Goal: Information Seeking & Learning: Find specific fact

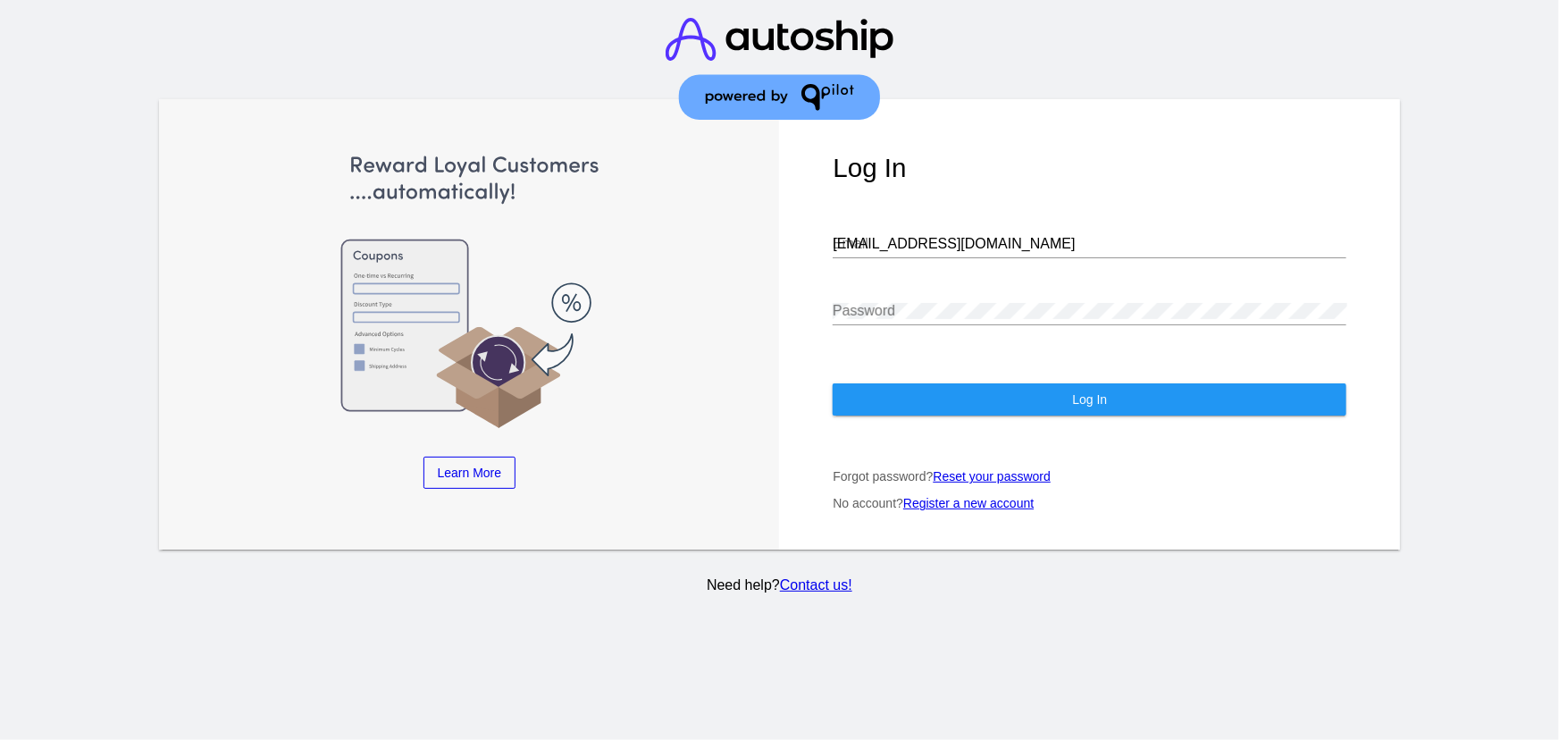
click at [956, 236] on input "[EMAIL_ADDRESS][DOMAIN_NAME]" at bounding box center [1090, 244] width 514 height 16
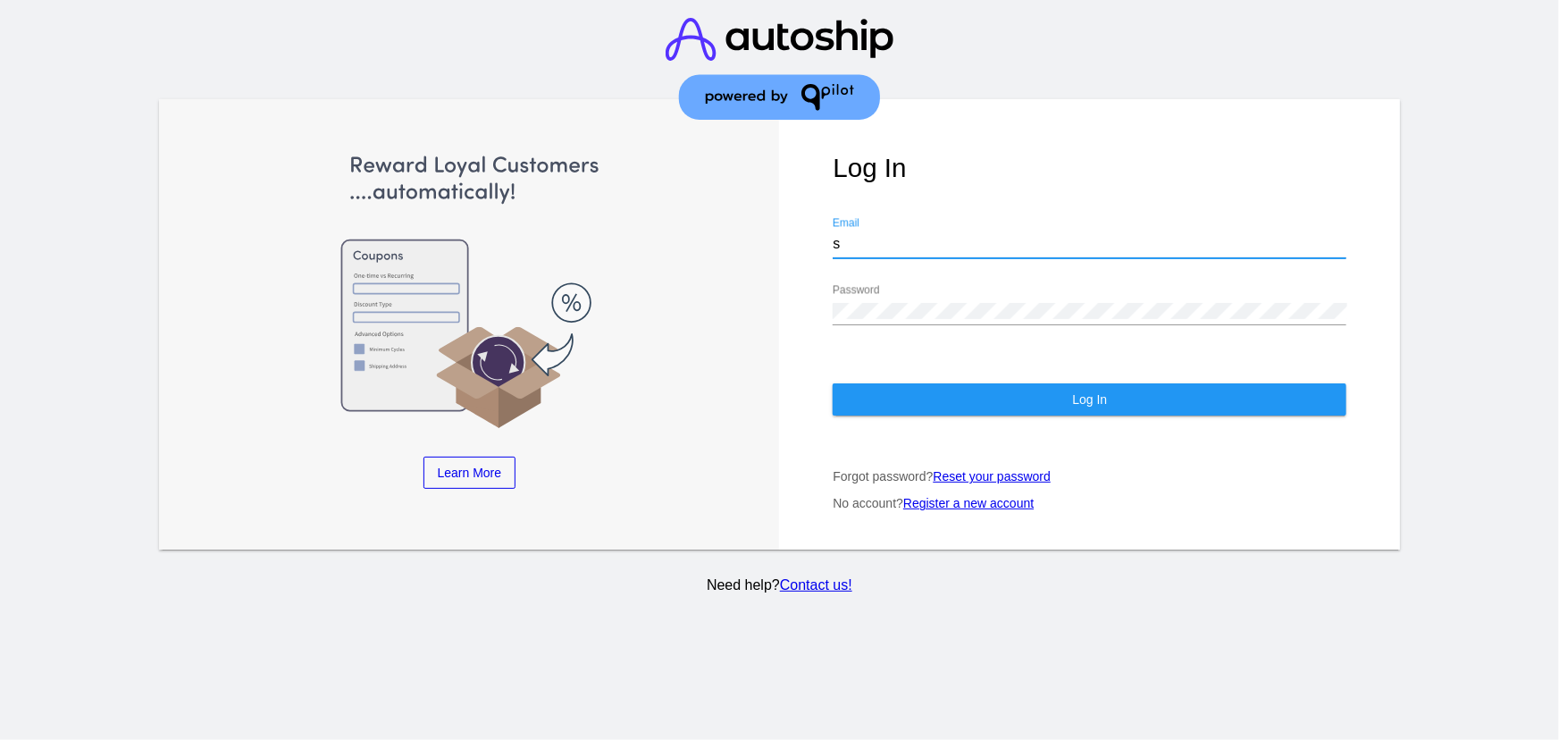
type input "[EMAIL_ADDRESS][DOMAIN_NAME]"
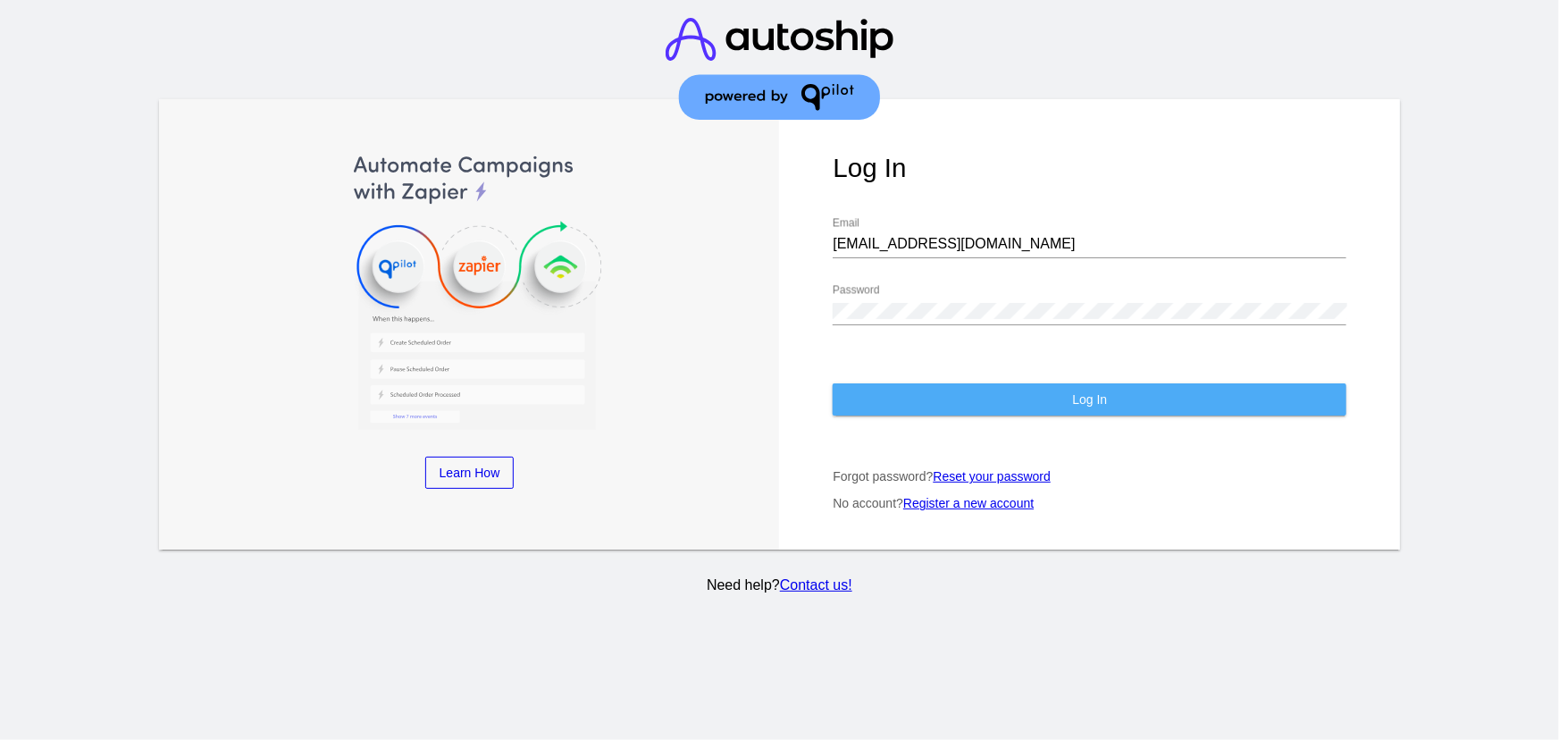
click at [962, 383] on button "Log In" at bounding box center [1090, 399] width 514 height 32
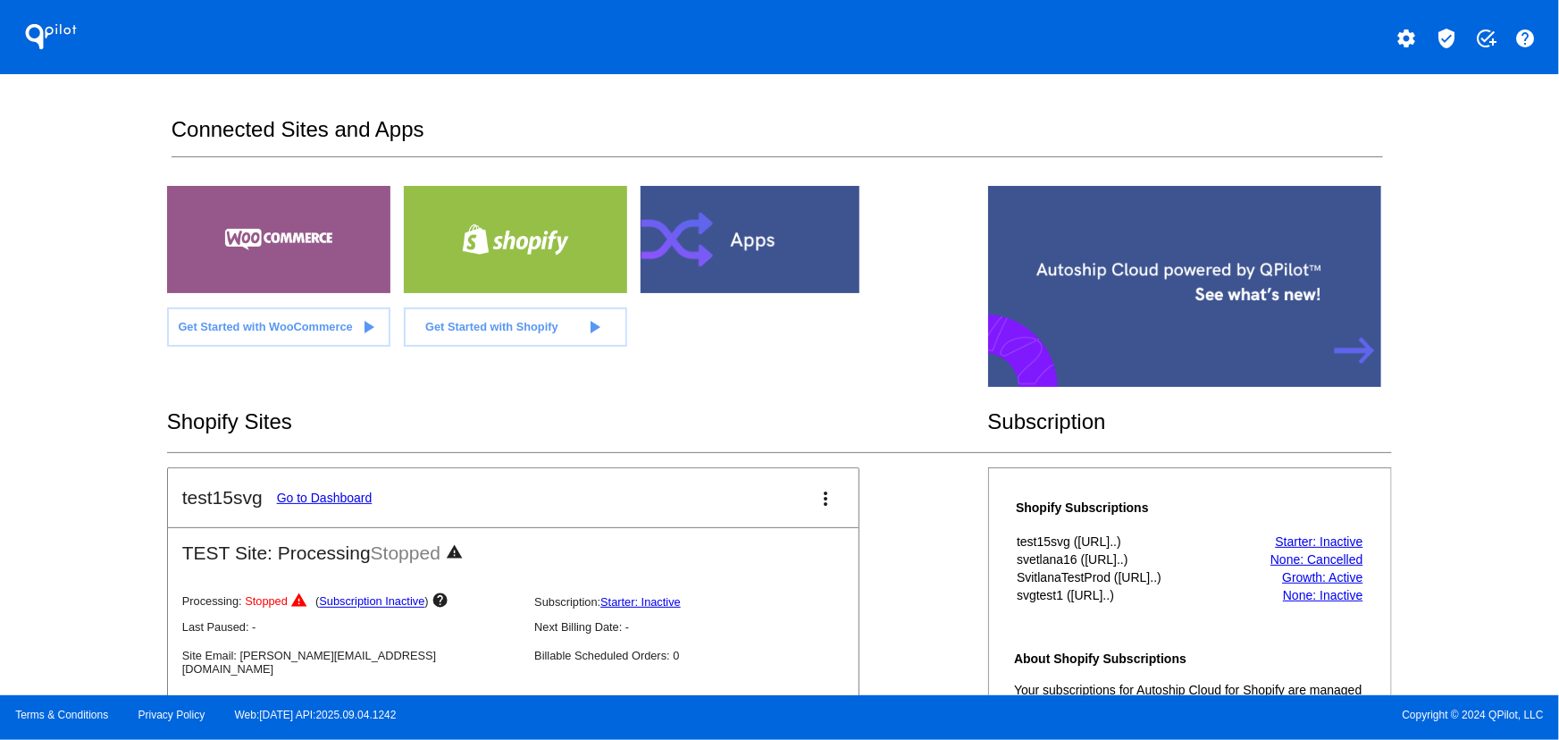
click at [1450, 36] on mat-icon "verified_user" at bounding box center [1446, 38] width 21 height 21
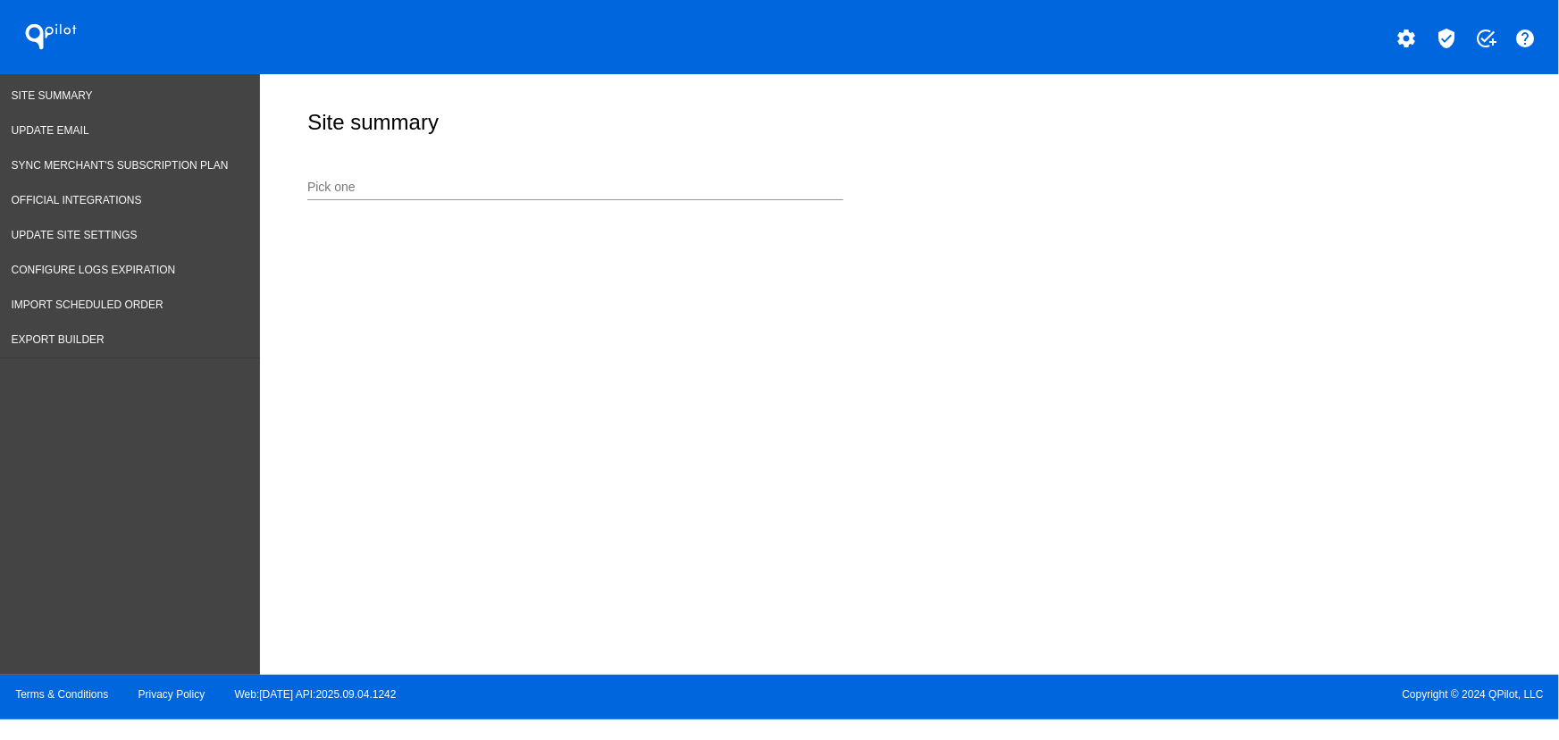
click at [405, 181] on input "Pick one" at bounding box center [575, 188] width 536 height 14
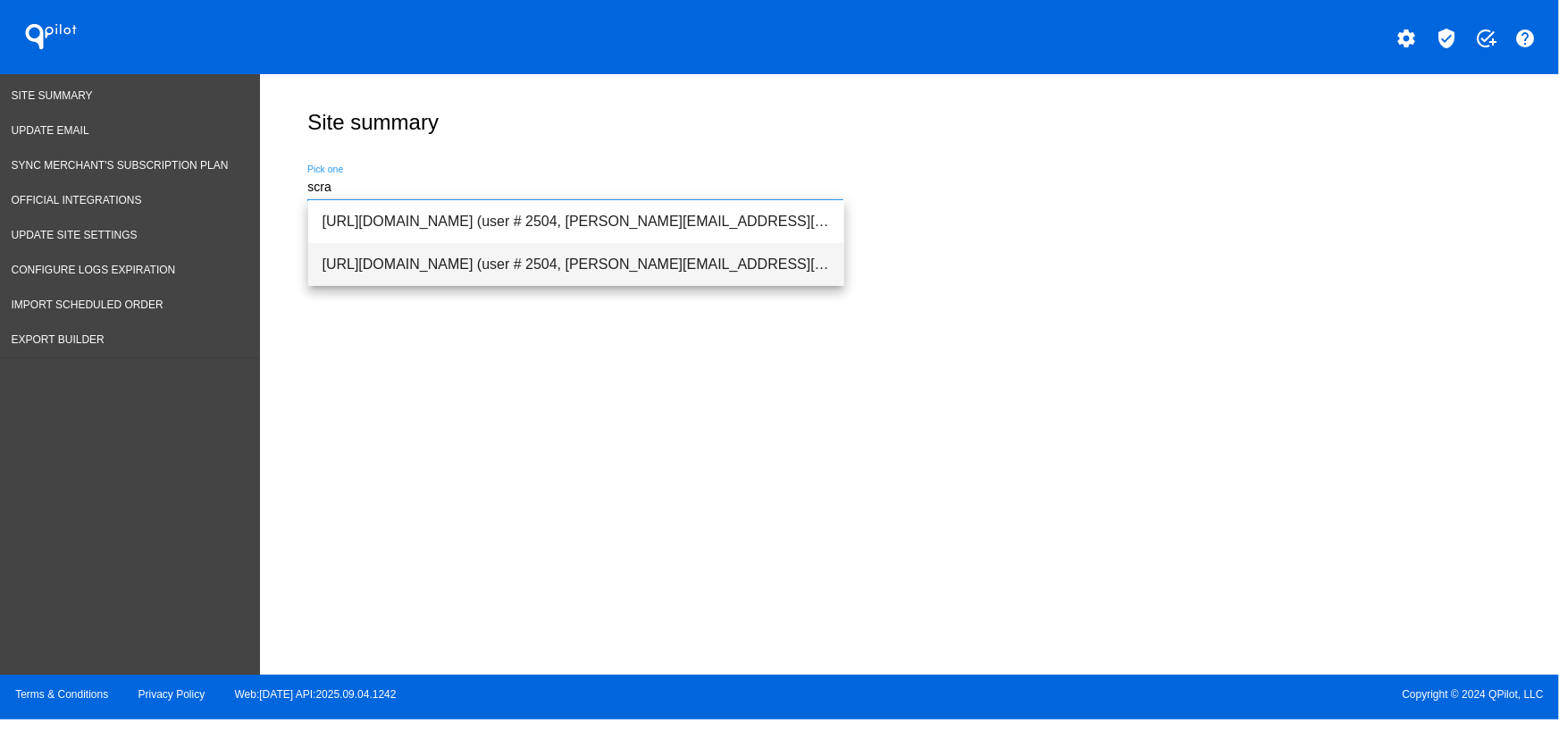
click at [399, 253] on span "[URL][DOMAIN_NAME] (user # 2504, [PERSON_NAME][EMAIL_ADDRESS][DOMAIN_NAME]) - P…" at bounding box center [577, 264] width 508 height 43
type input "[URL][DOMAIN_NAME] (user # 2504, [PERSON_NAME][EMAIL_ADDRESS][DOMAIN_NAME]) - P…"
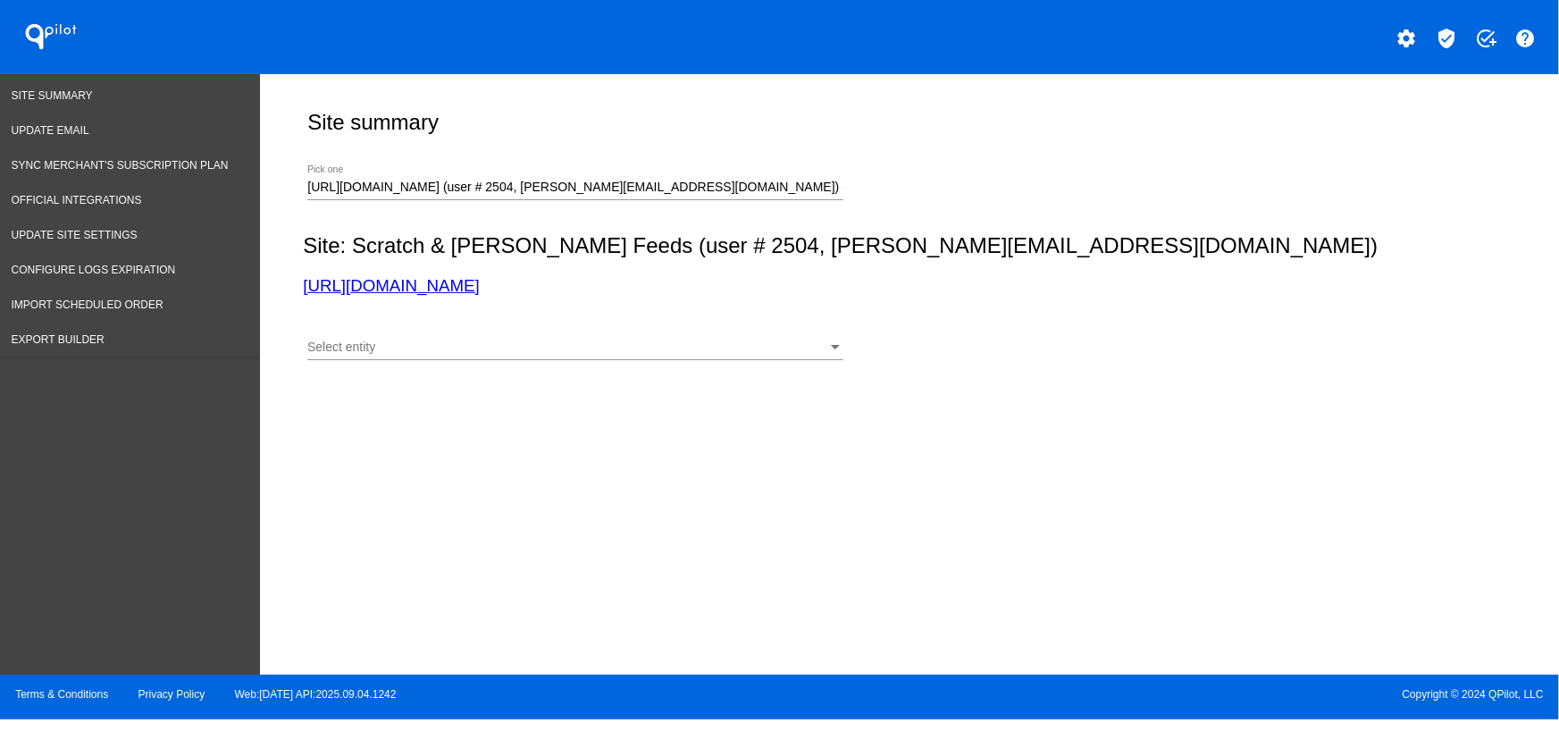
click at [387, 359] on div "Select entity Select entity" at bounding box center [575, 350] width 536 height 51
click at [383, 345] on div "Select entity" at bounding box center [567, 347] width 520 height 14
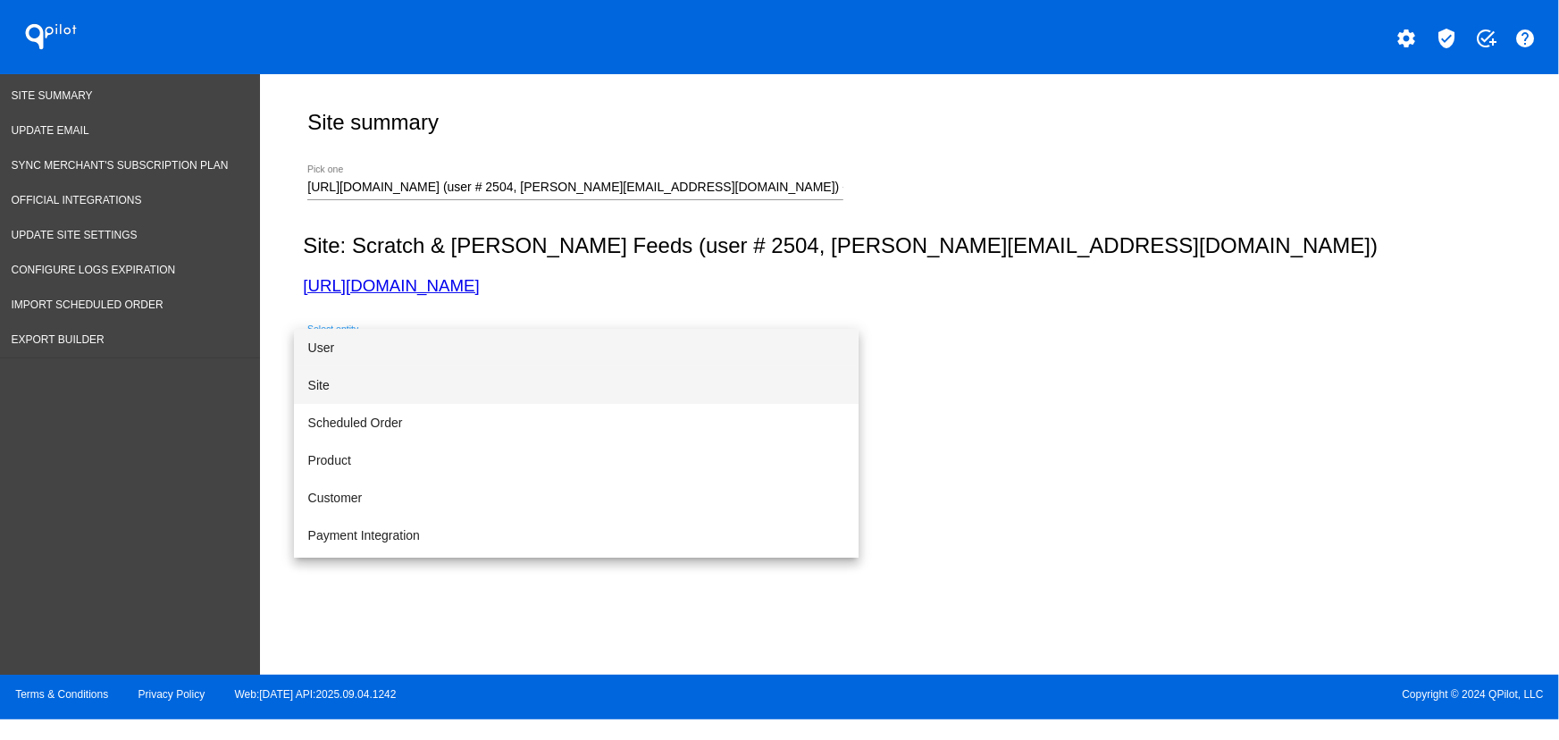
click at [348, 391] on span "Site" at bounding box center [576, 385] width 536 height 38
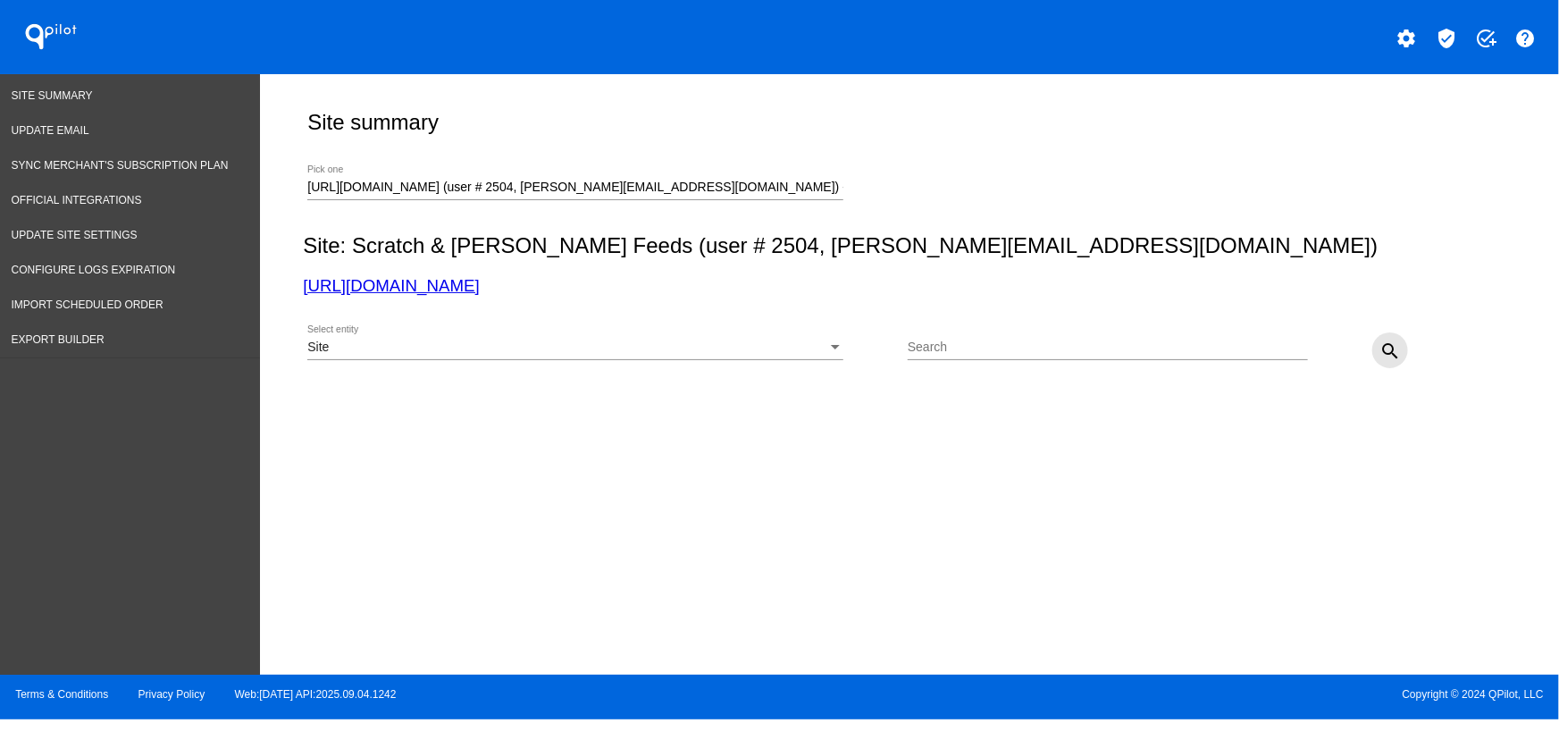
click at [1394, 341] on mat-icon "search" at bounding box center [1390, 350] width 21 height 21
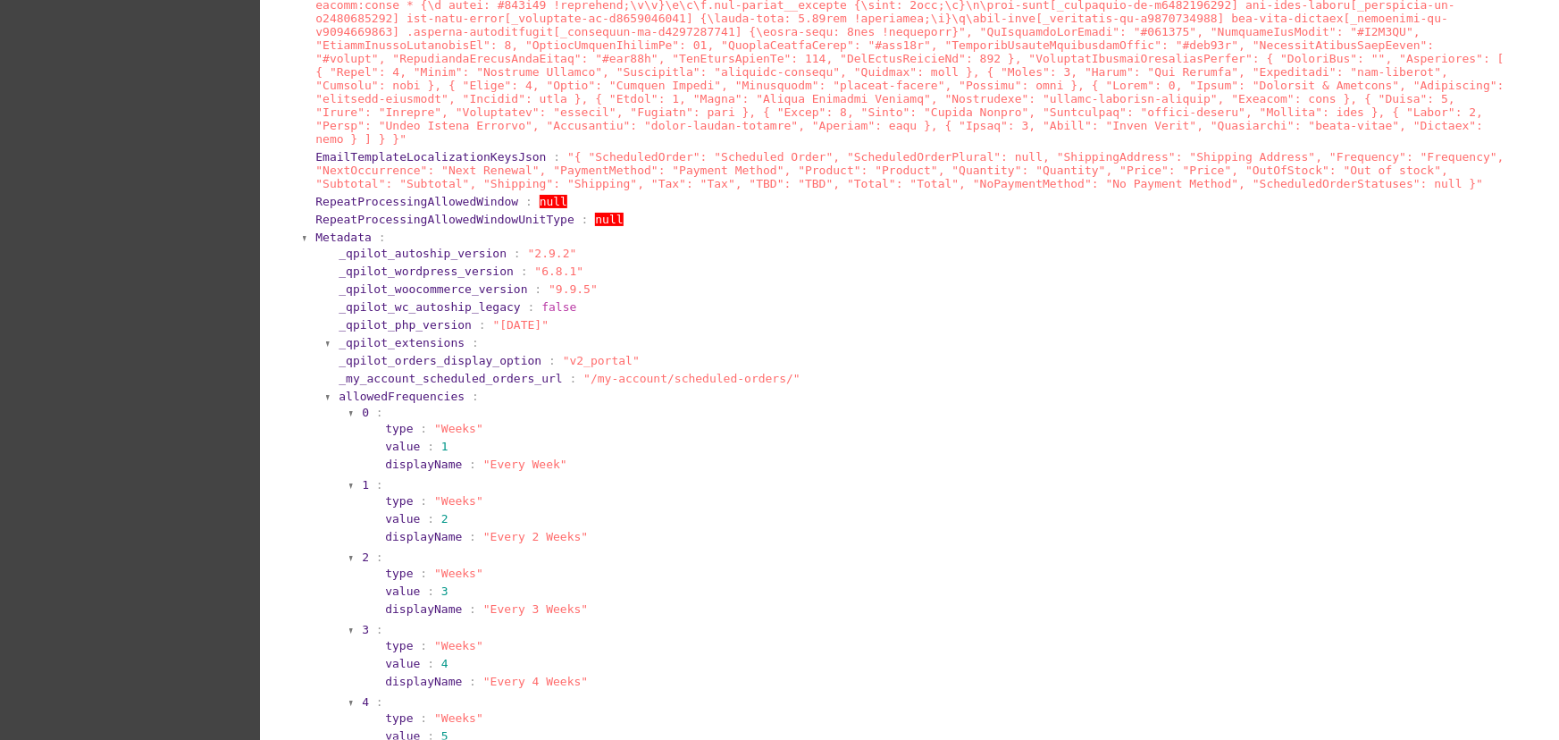
scroll to position [3904, 0]
click at [390, 391] on span "allowedFrequencies" at bounding box center [402, 397] width 126 height 13
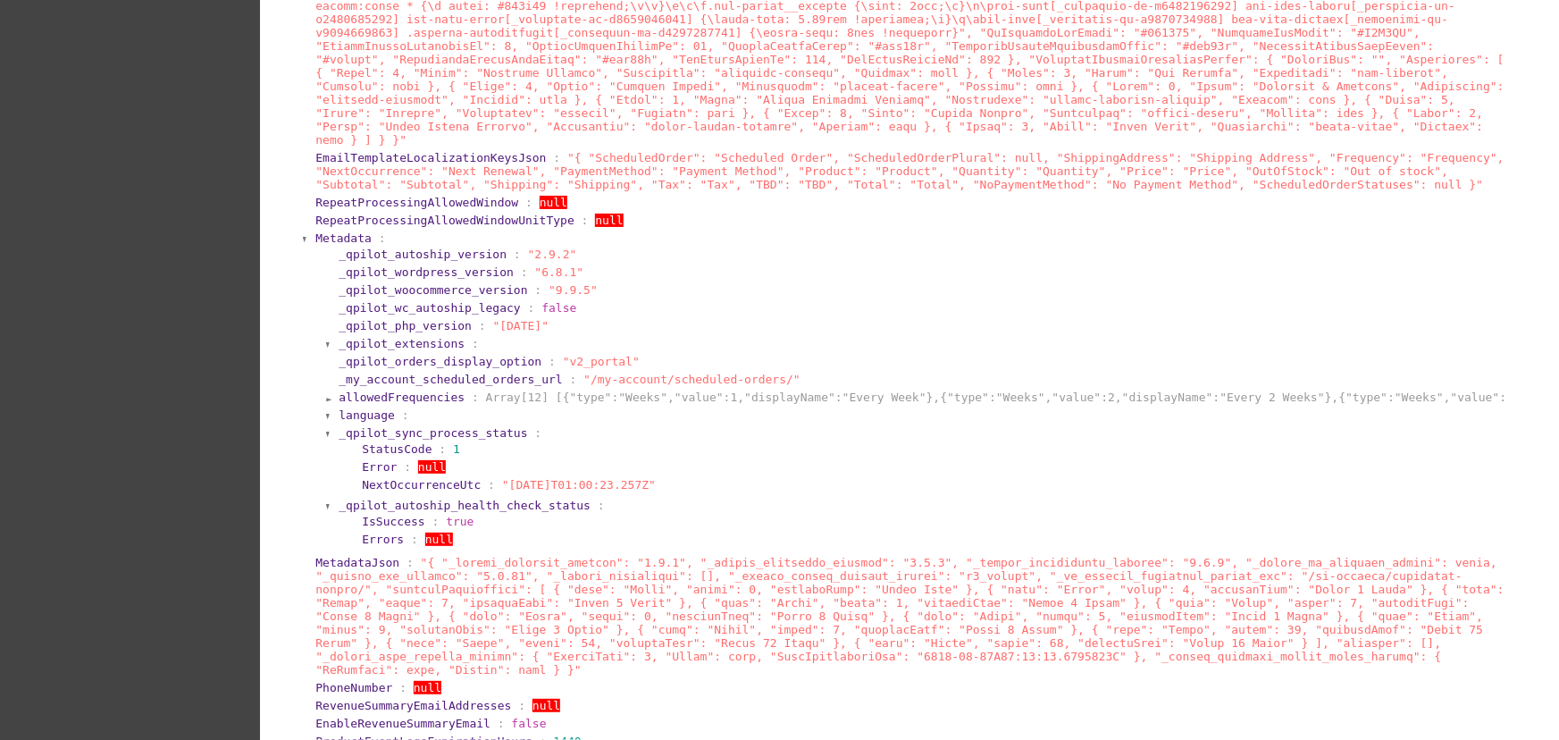
click at [343, 230] on section "Metadata : _qpilot_autoship_version : "2.9.2" _qpilot_wordpress_version : "6.8.…" at bounding box center [911, 392] width 1194 height 324
click at [336, 231] on span "Metadata" at bounding box center [343, 237] width 56 height 13
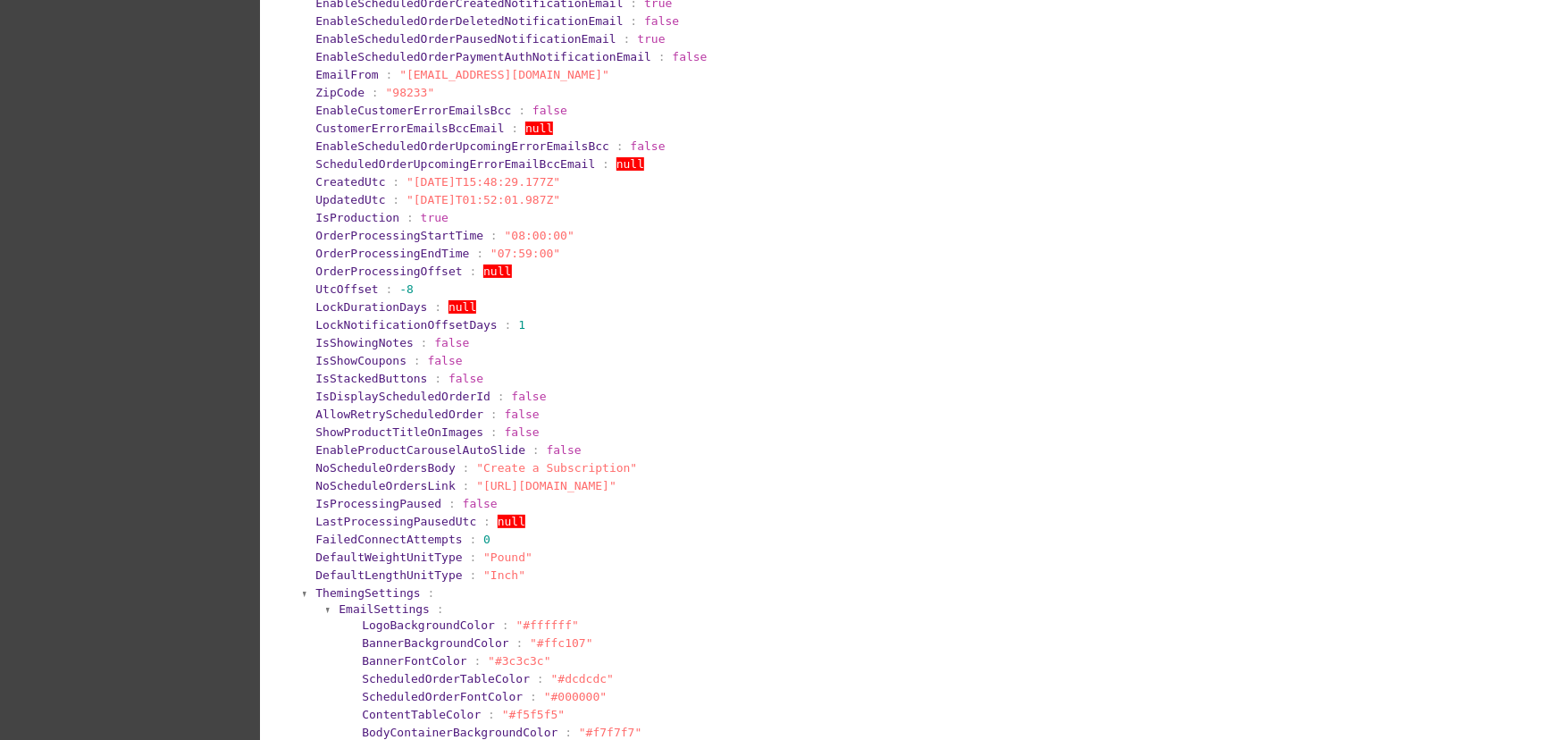
click at [375, 600] on span "ThemingSettings" at bounding box center [367, 592] width 105 height 13
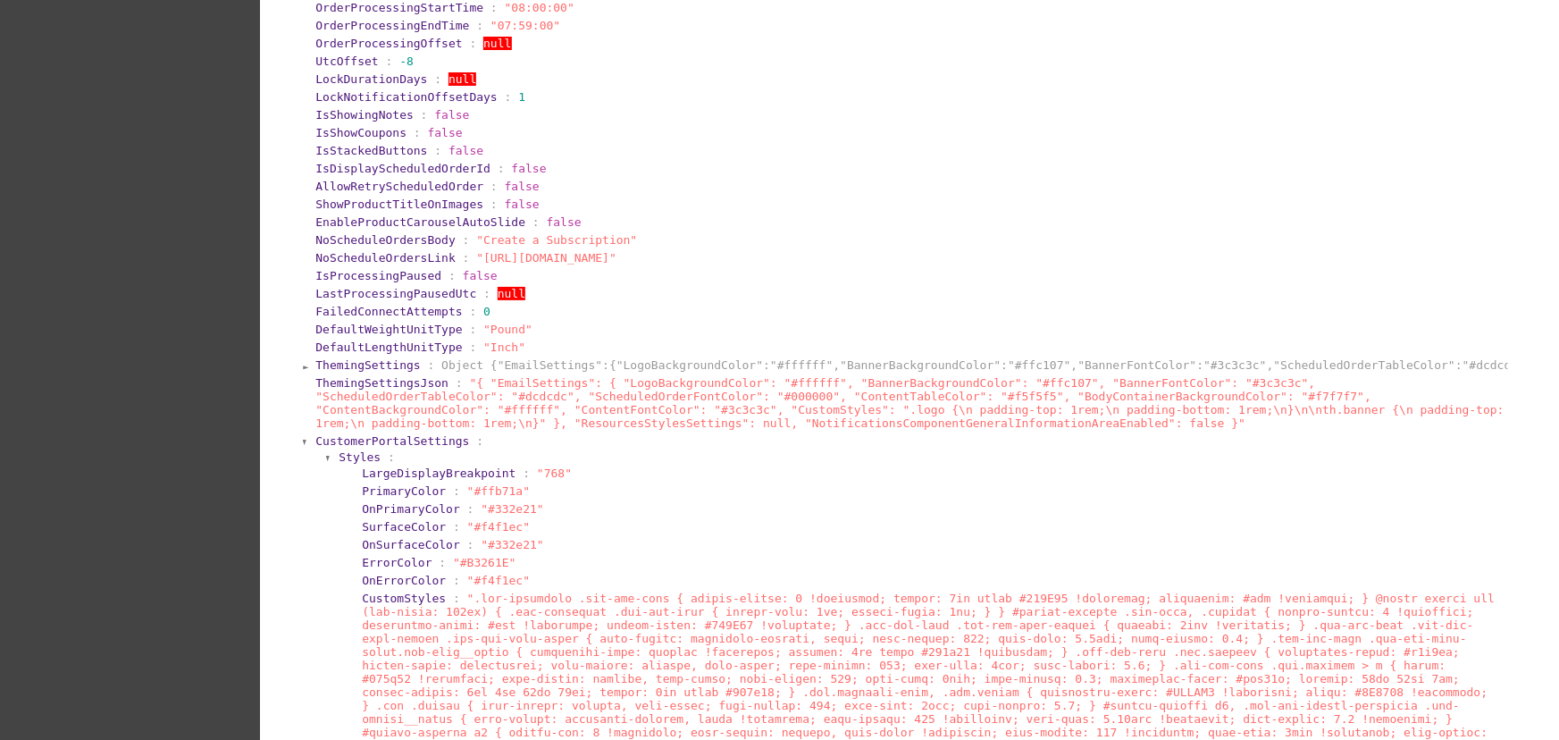
click at [391, 448] on span "CustomerPortalSettings" at bounding box center [392, 440] width 154 height 13
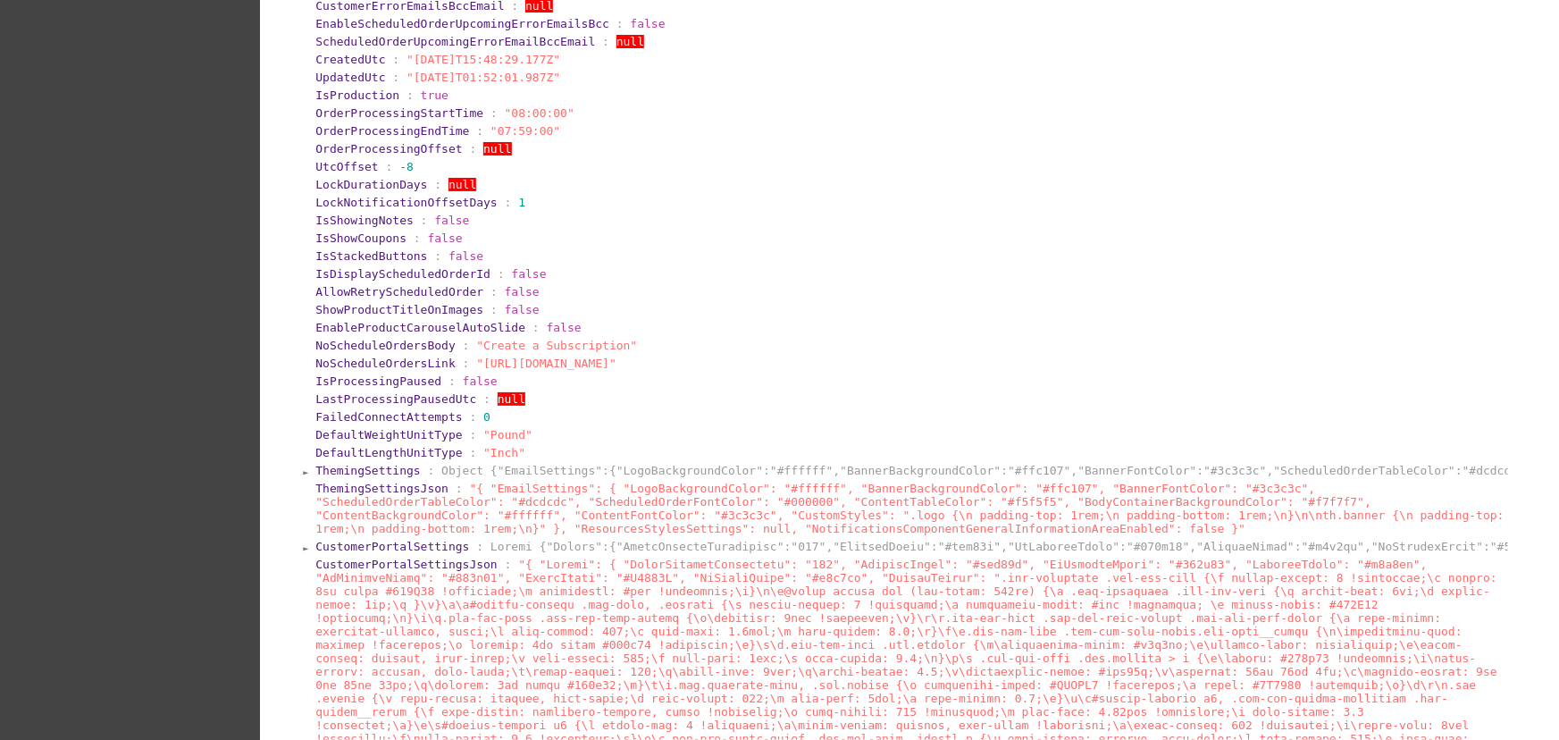
scroll to position [737, 0]
click at [369, 476] on span "ThemingSettings" at bounding box center [367, 469] width 105 height 13
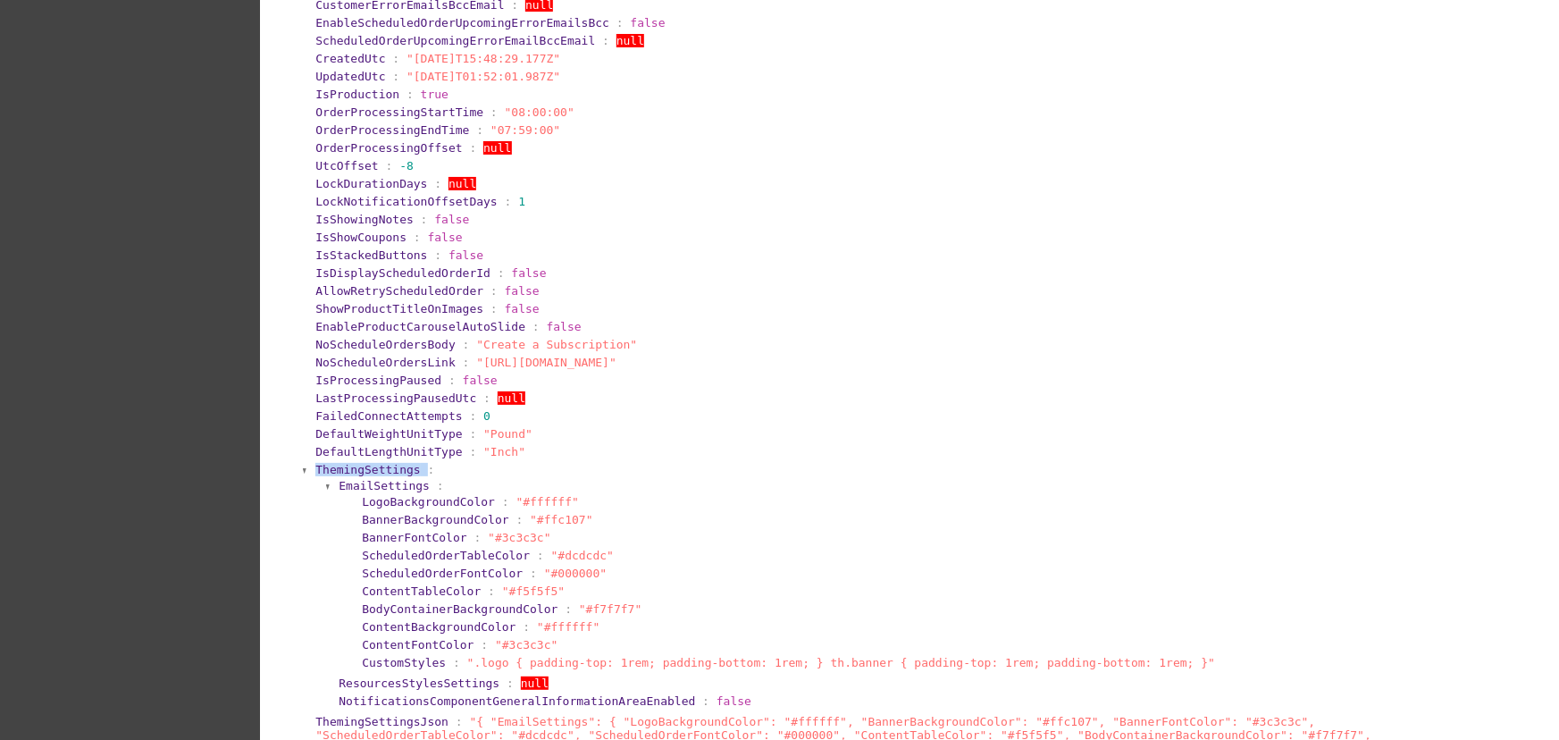
click at [369, 476] on span "ThemingSettings" at bounding box center [367, 469] width 105 height 13
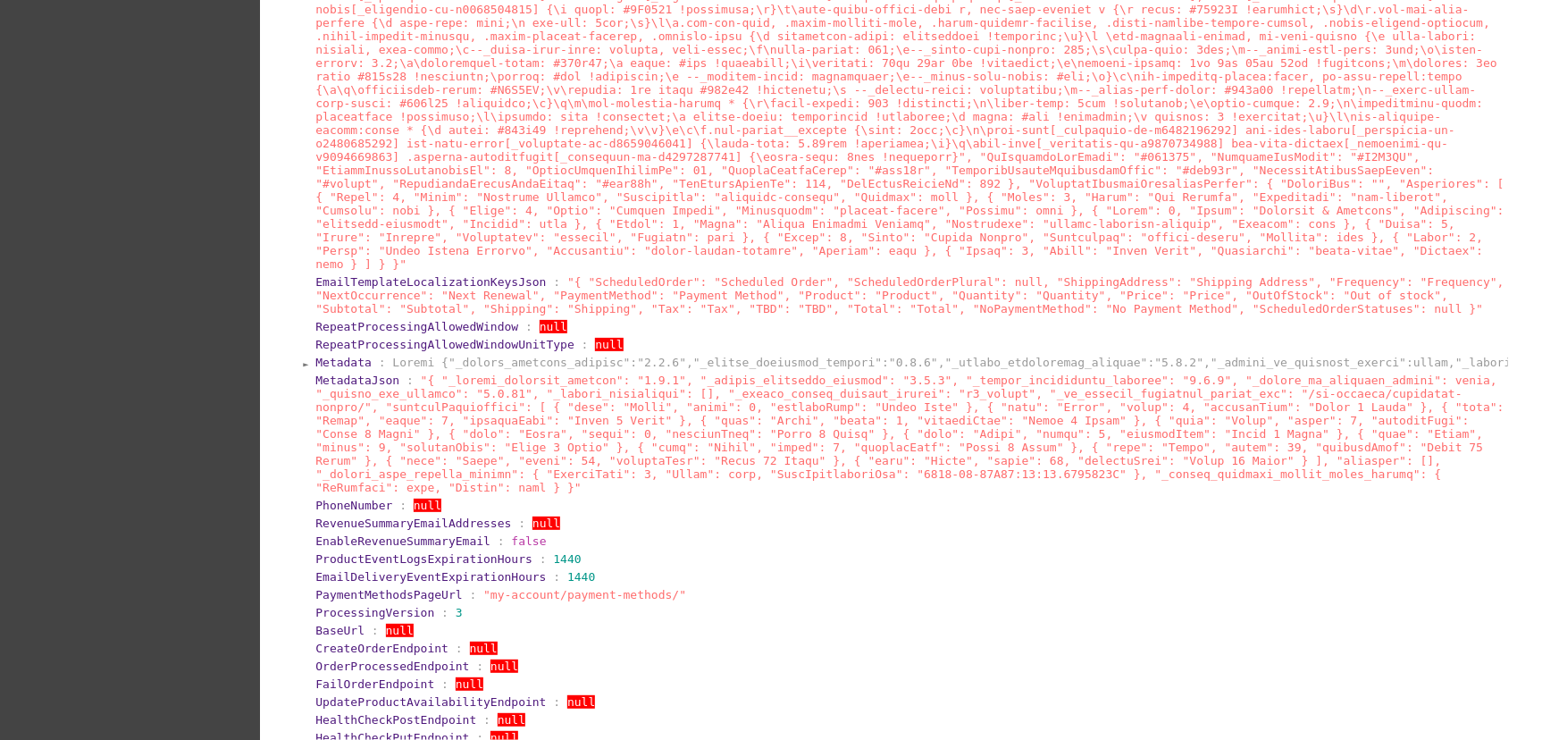
scroll to position [1776, 0]
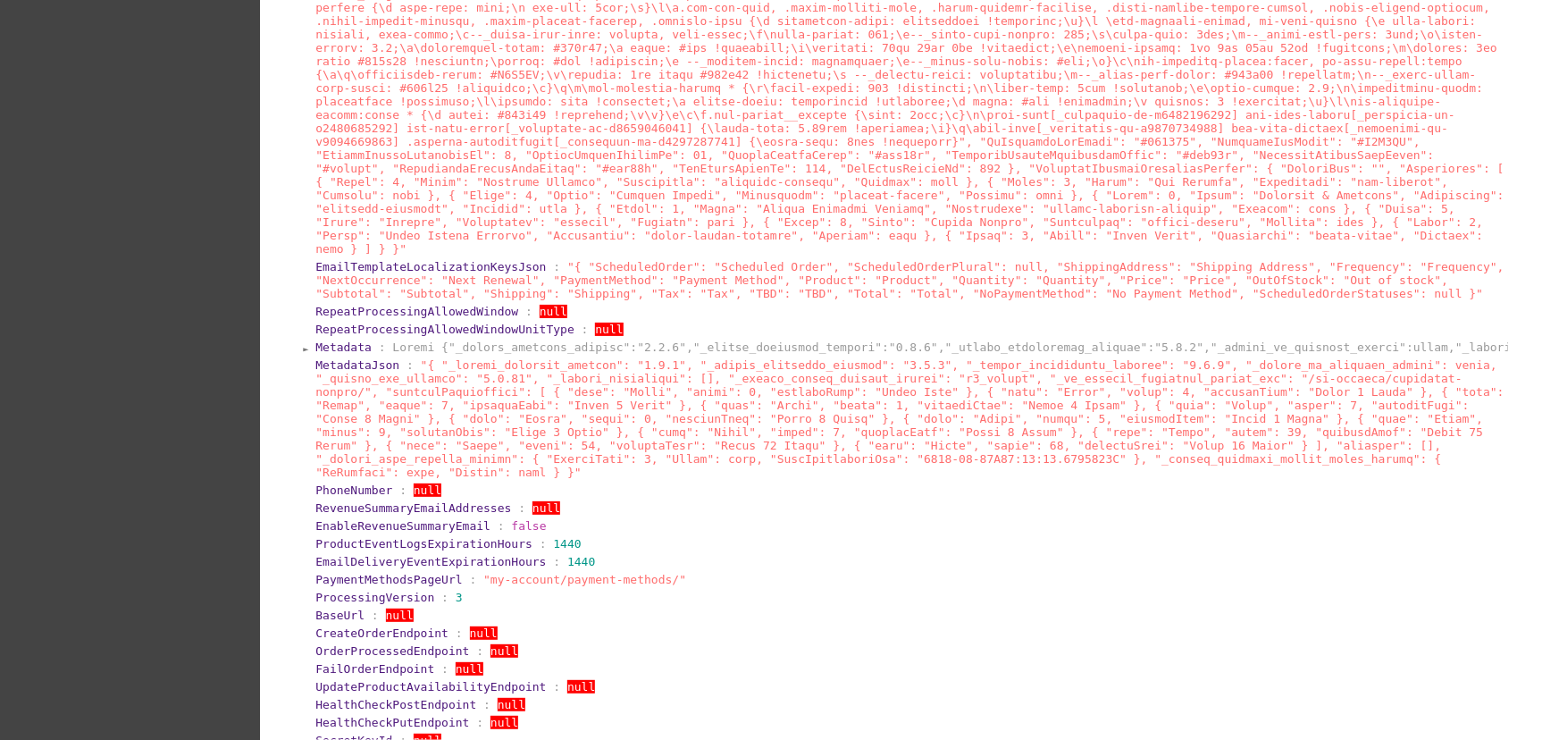
click at [353, 339] on section "Metadata :" at bounding box center [911, 347] width 1194 height 17
click at [345, 340] on span "Metadata" at bounding box center [343, 346] width 56 height 13
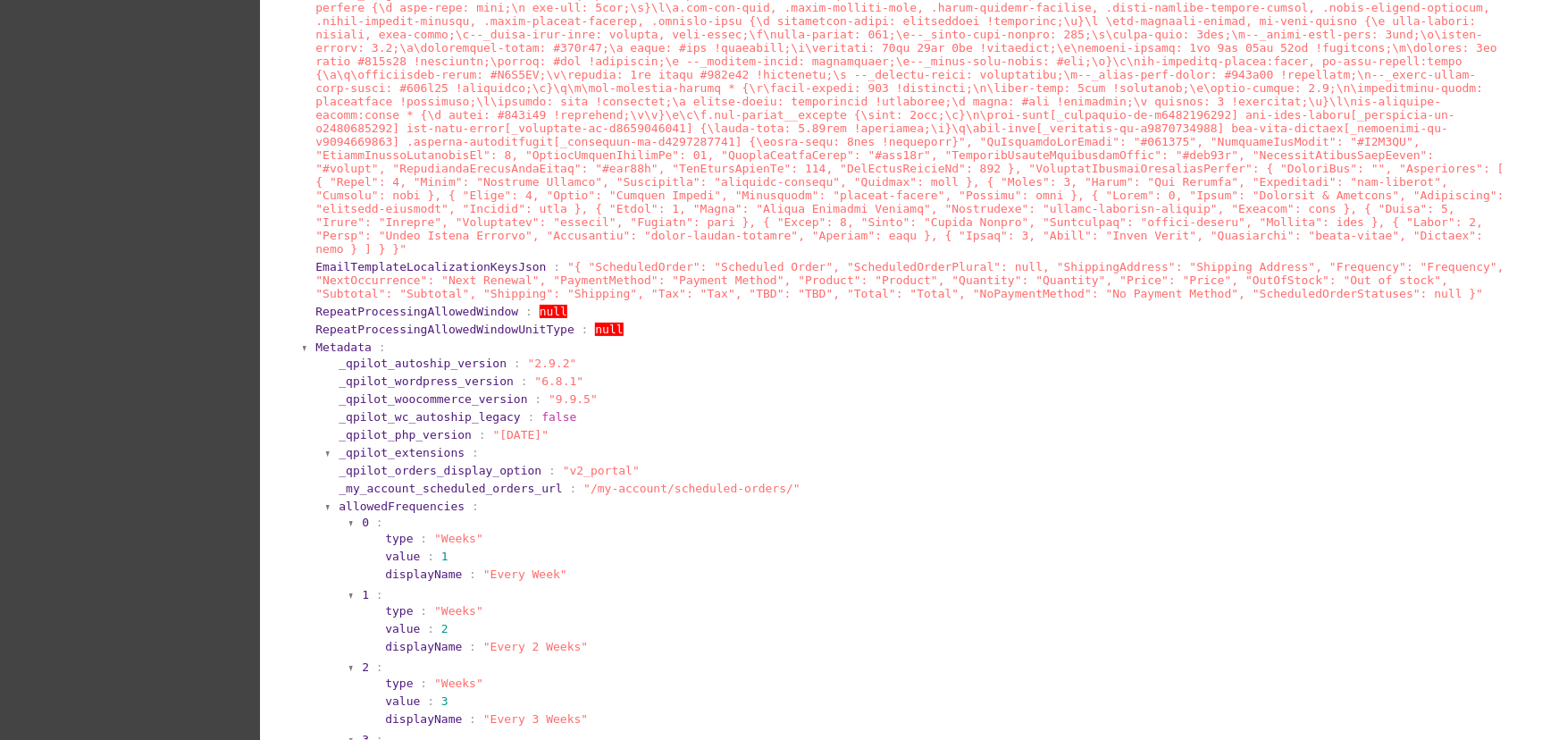
click at [397, 500] on span "allowedFrequencies" at bounding box center [402, 506] width 126 height 13
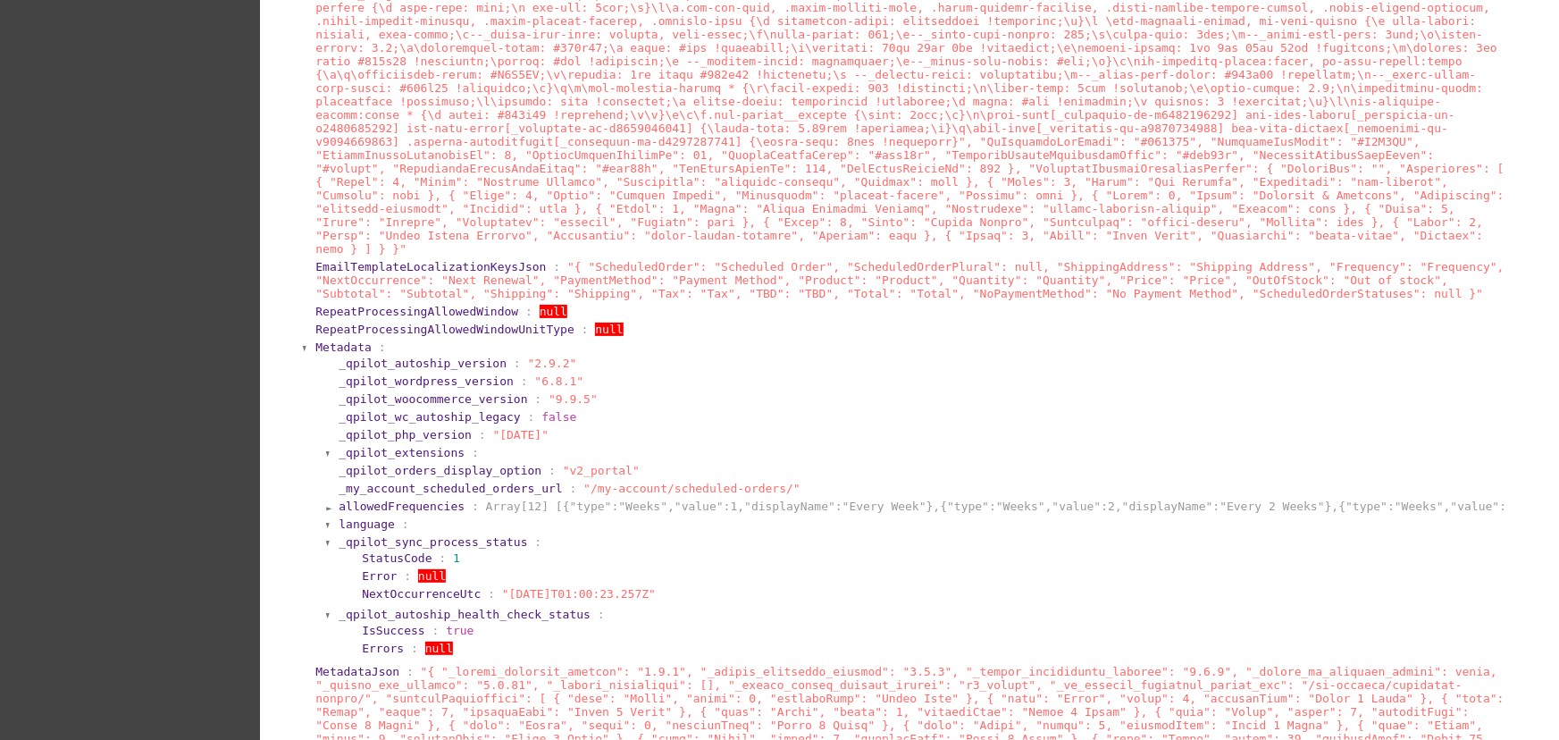
scroll to position [1915, 0]
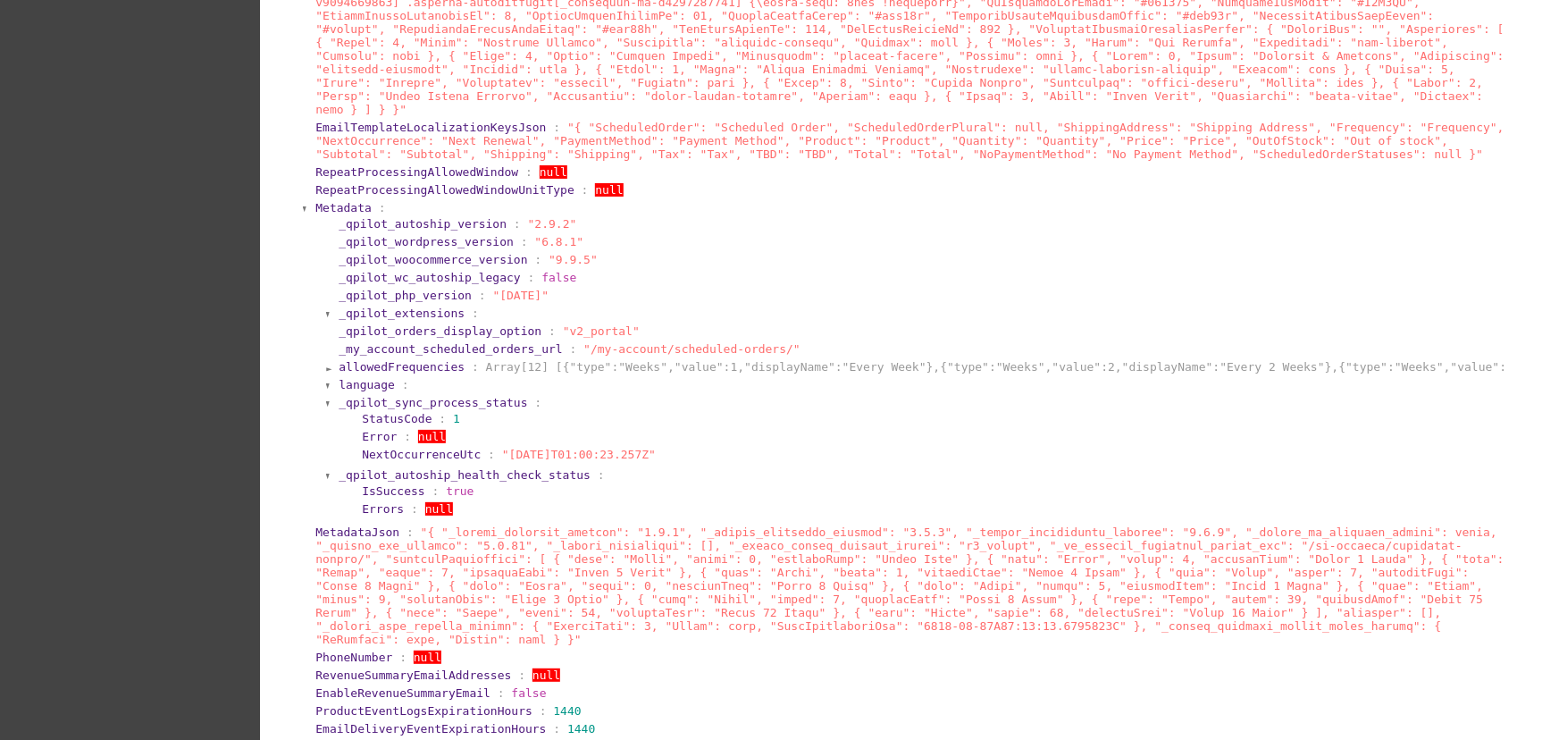
click at [399, 360] on span "allowedFrequencies" at bounding box center [402, 366] width 126 height 13
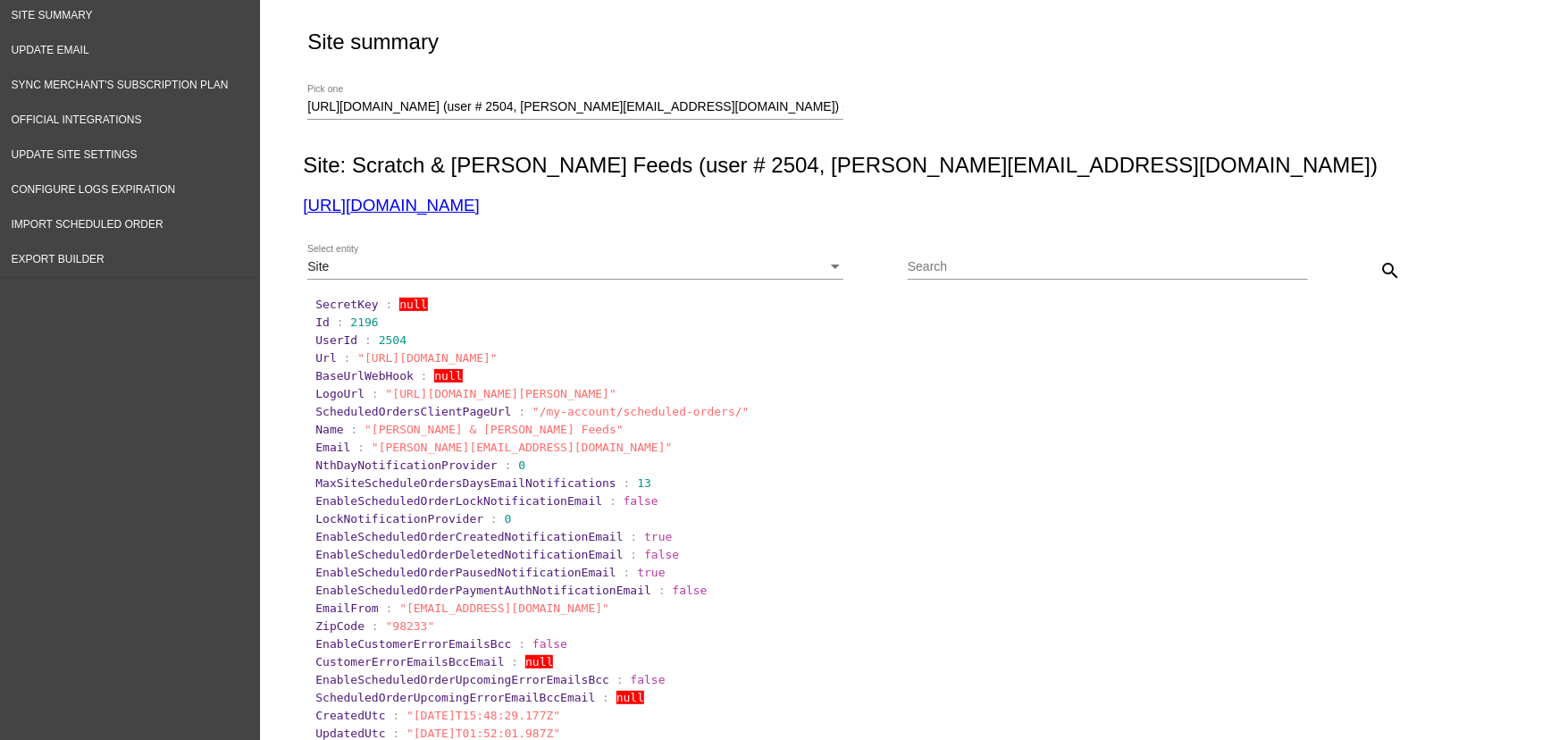
scroll to position [0, 0]
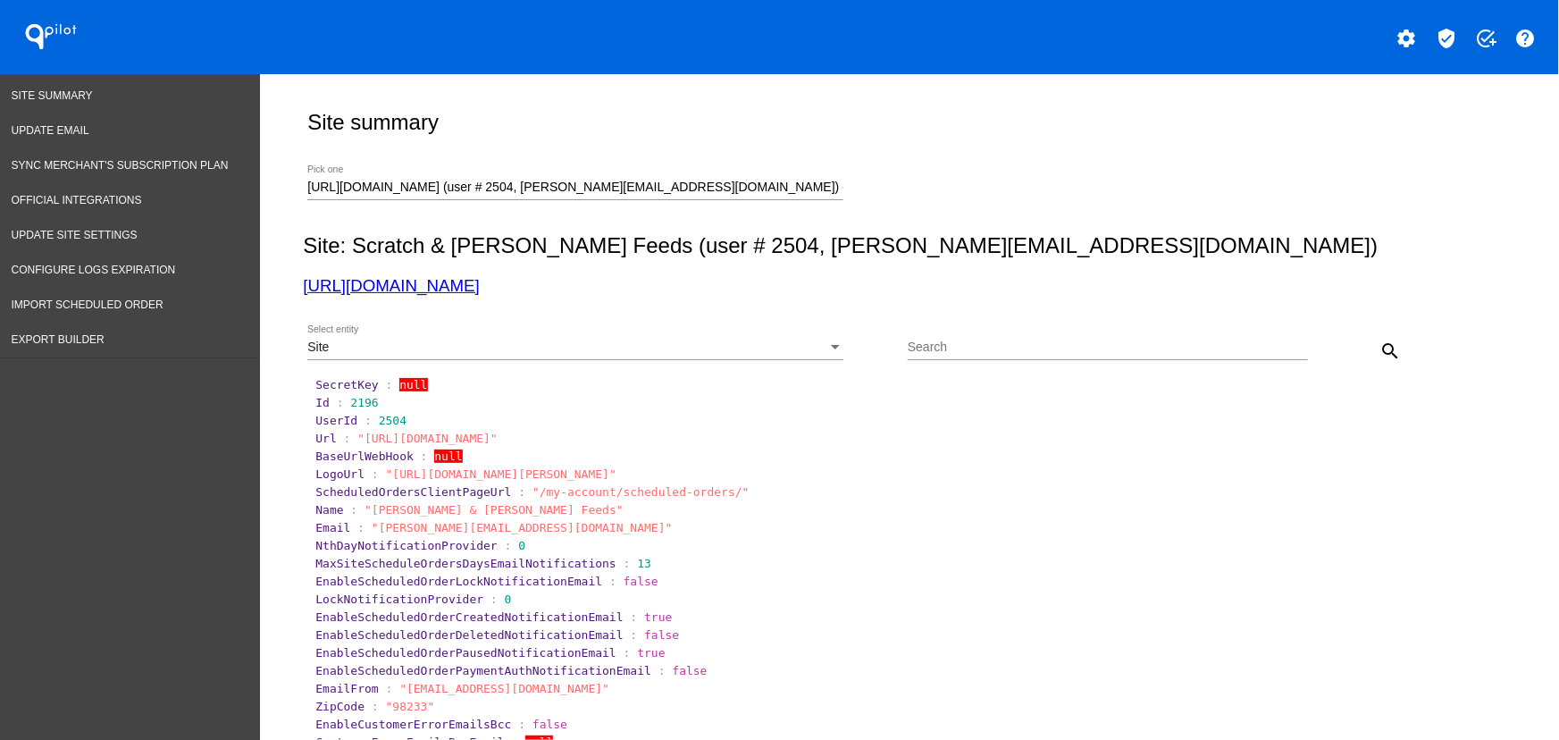
click at [353, 397] on span "2196" at bounding box center [364, 402] width 28 height 13
copy span "2196"
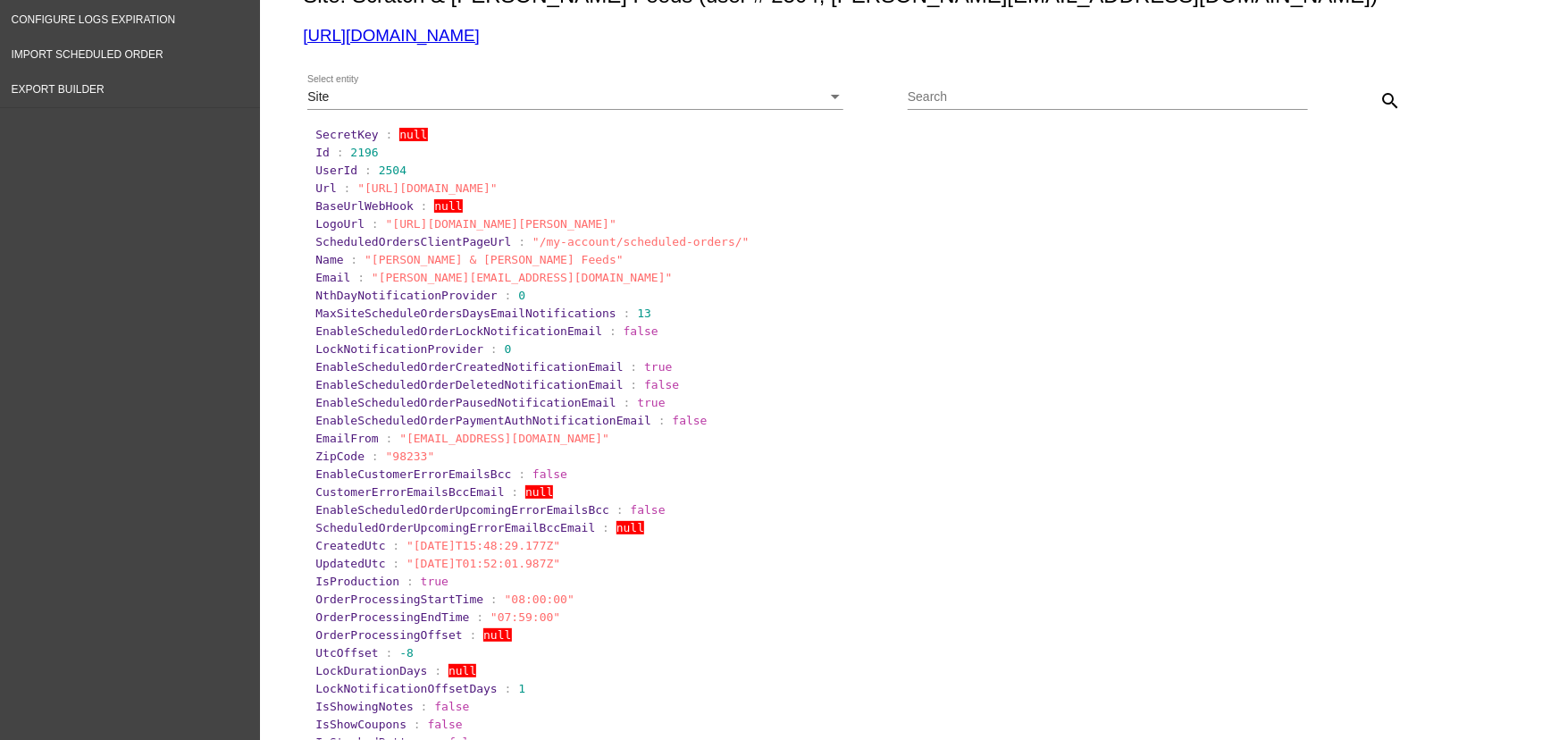
scroll to position [205, 0]
